Goal: Task Accomplishment & Management: Use online tool/utility

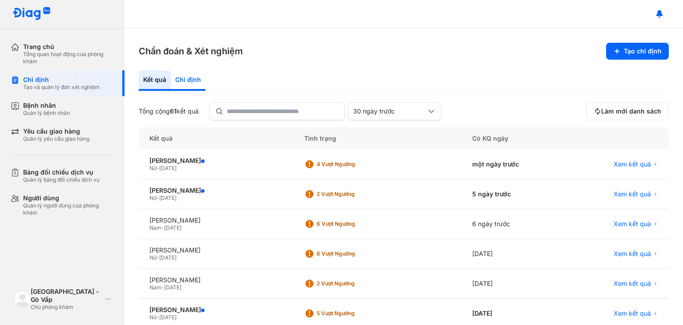
click at [188, 80] on div "Chỉ định" at bounding box center [188, 80] width 35 height 20
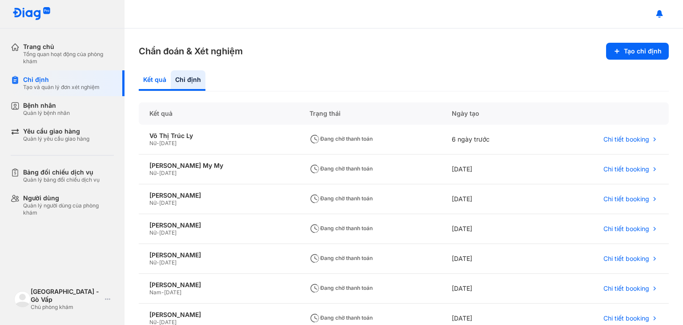
click at [171, 77] on div "Kết quả" at bounding box center [188, 80] width 35 height 20
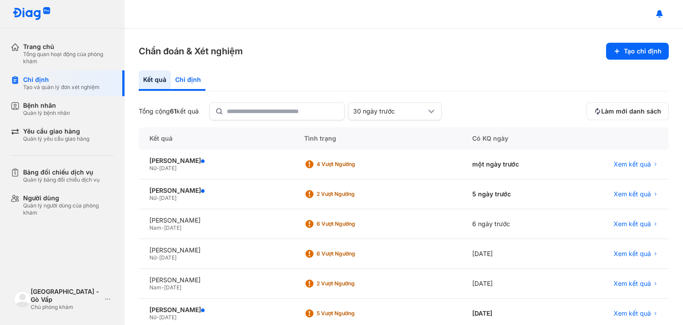
click at [199, 78] on div "Chỉ định" at bounding box center [188, 80] width 35 height 20
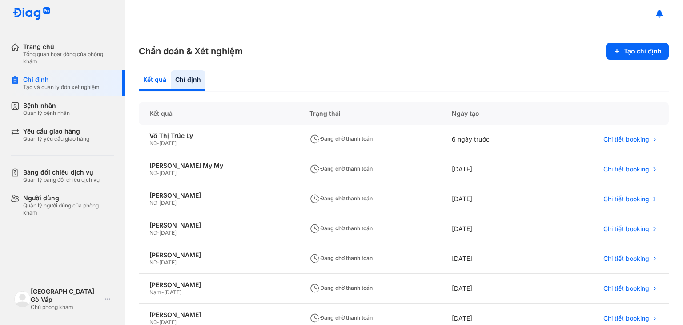
click at [171, 83] on div "Kết quả" at bounding box center [188, 80] width 35 height 20
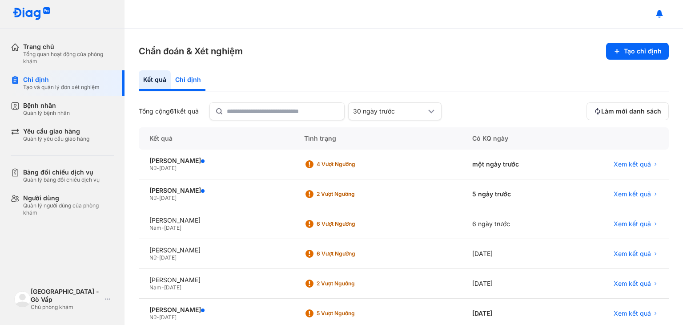
click at [183, 74] on div "Chỉ định" at bounding box center [188, 80] width 35 height 20
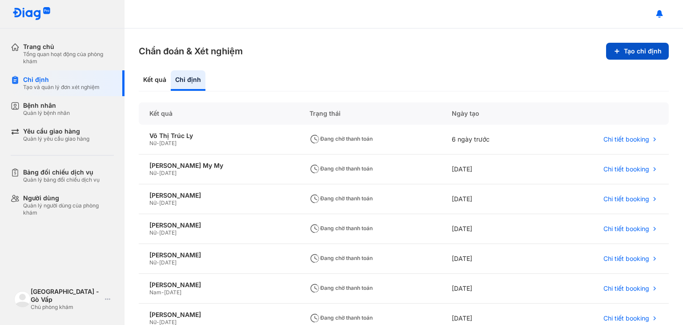
click at [625, 52] on button "Tạo chỉ định" at bounding box center [637, 51] width 63 height 17
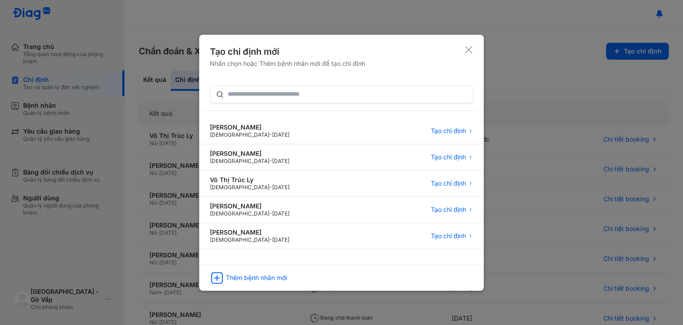
click at [172, 16] on div at bounding box center [341, 162] width 683 height 325
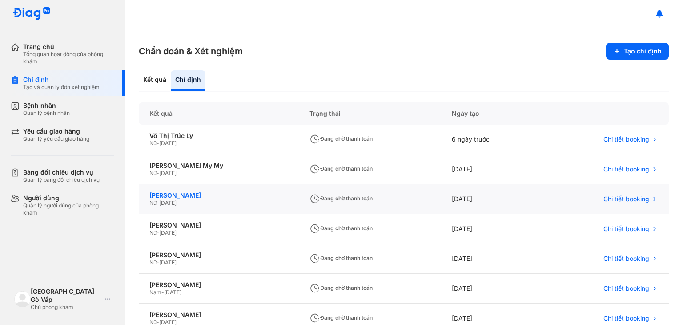
click at [213, 197] on div "[PERSON_NAME]" at bounding box center [218, 195] width 139 height 8
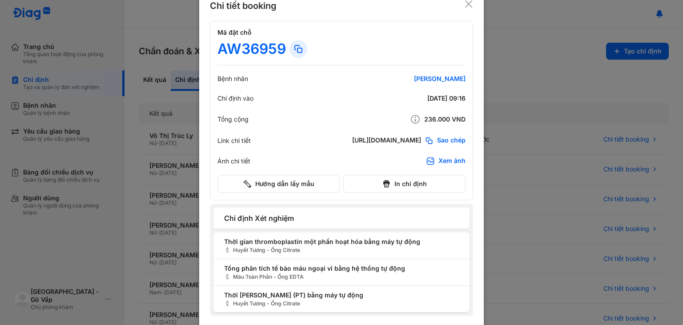
scroll to position [21, 0]
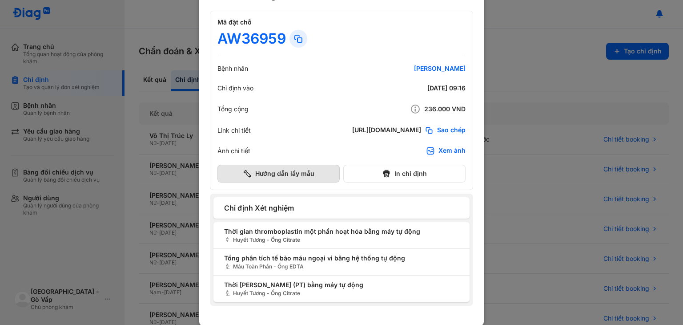
click at [274, 170] on button "Hướng dẫn lấy mẫu" at bounding box center [278, 173] width 122 height 18
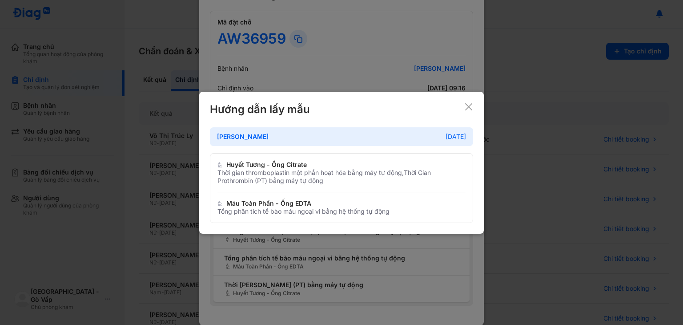
click at [470, 109] on icon at bounding box center [468, 106] width 9 height 9
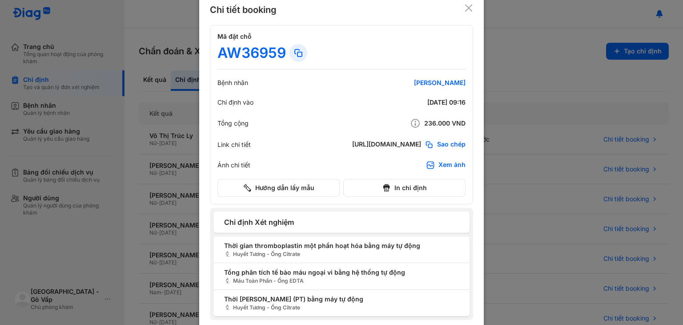
scroll to position [0, 0]
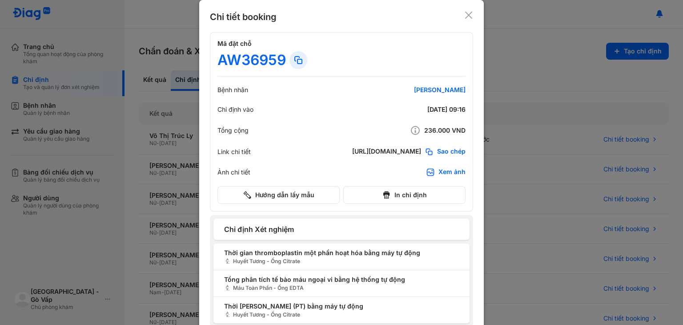
click at [464, 16] on icon at bounding box center [468, 15] width 9 height 9
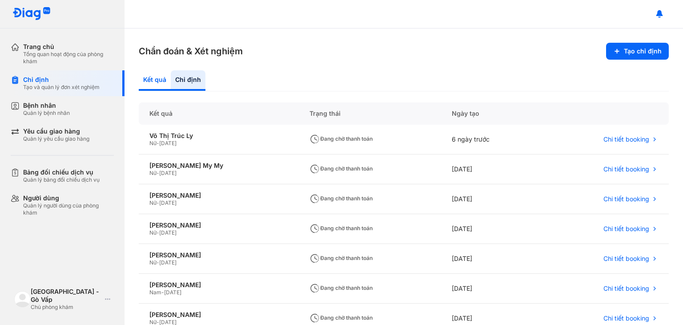
click at [171, 77] on div "Kết quả" at bounding box center [188, 80] width 35 height 20
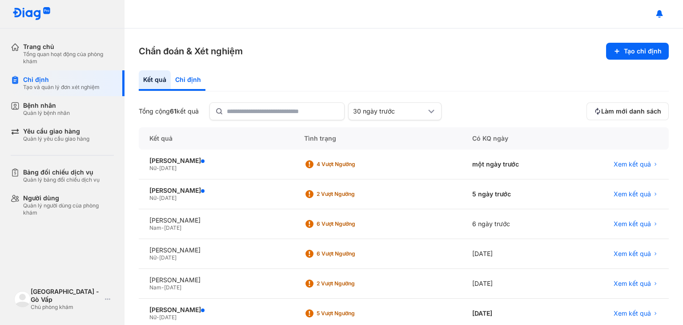
click at [192, 82] on div "Chỉ định" at bounding box center [188, 80] width 35 height 20
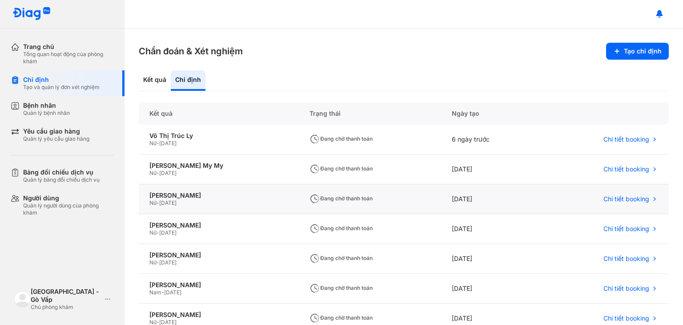
click at [211, 201] on div "Nữ - [DATE]" at bounding box center [218, 202] width 139 height 7
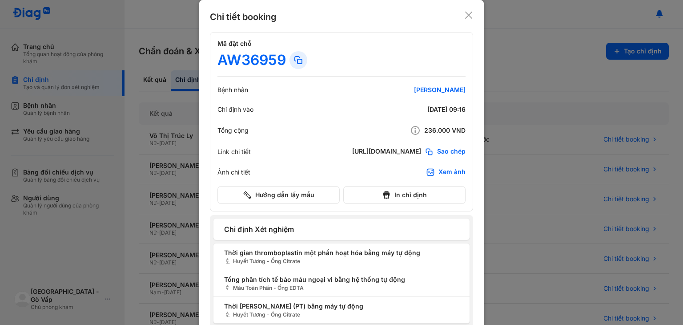
scroll to position [21, 0]
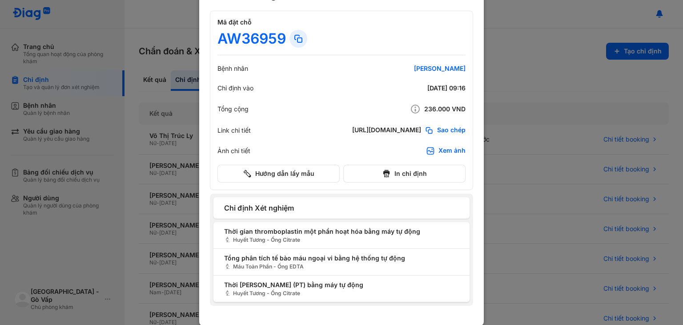
click at [533, 106] on div at bounding box center [341, 141] width 683 height 325
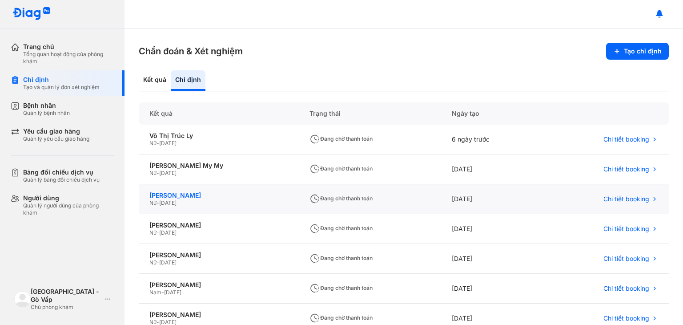
click at [182, 195] on div "[PERSON_NAME]" at bounding box center [218, 195] width 139 height 8
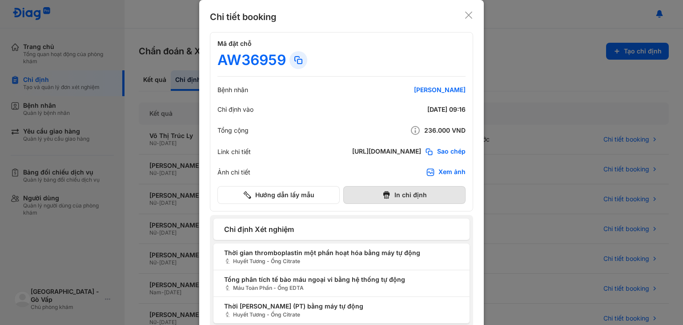
click at [407, 196] on button "In chỉ định" at bounding box center [404, 195] width 122 height 18
